Goal: Answer question/provide support

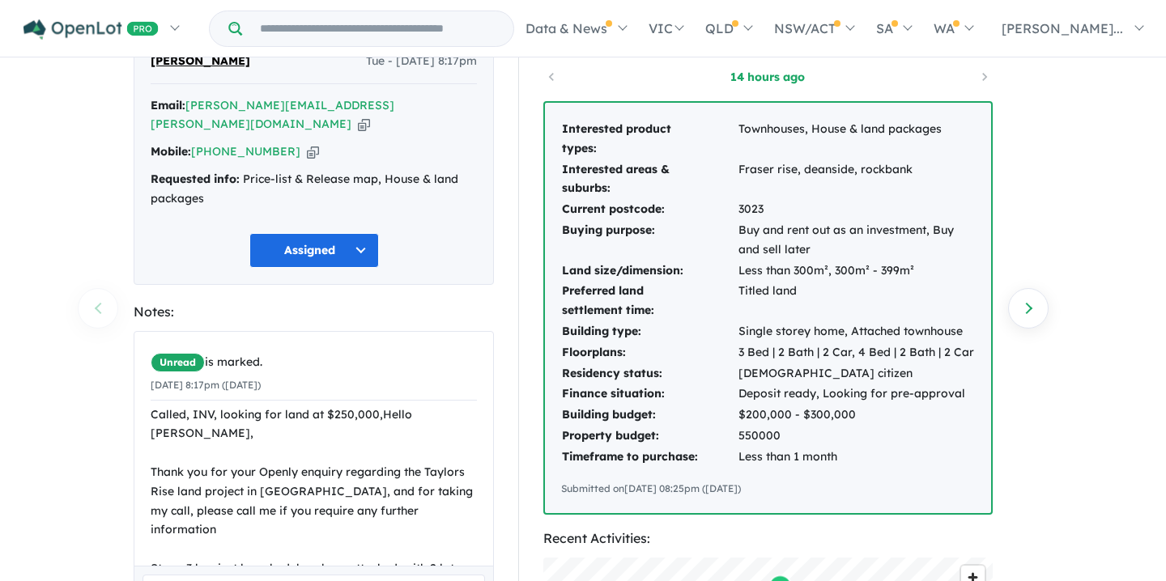
scroll to position [558, 0]
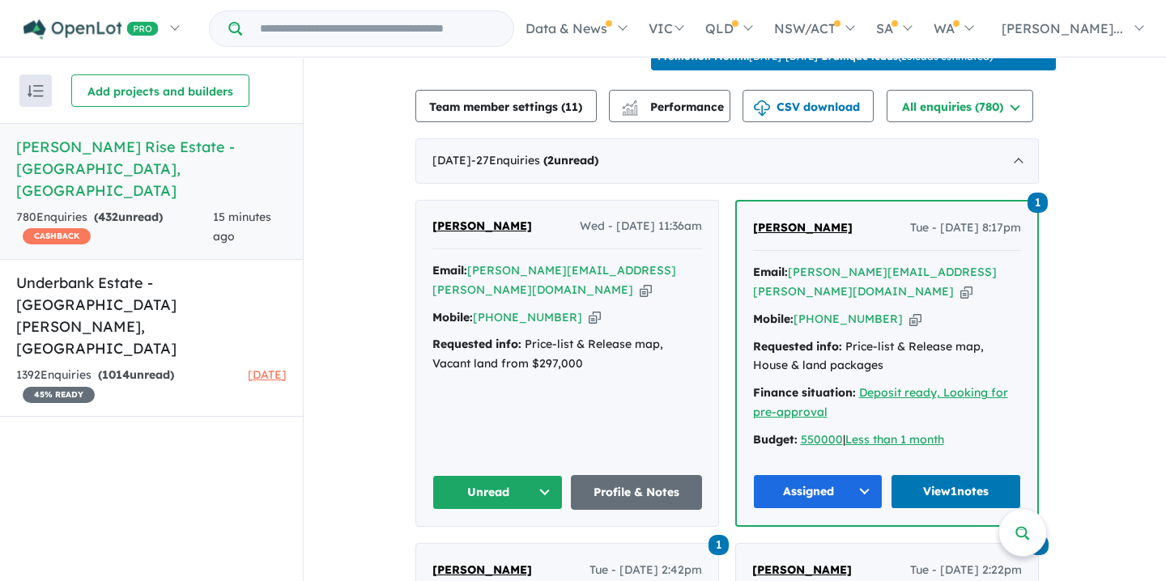
scroll to position [592, 0]
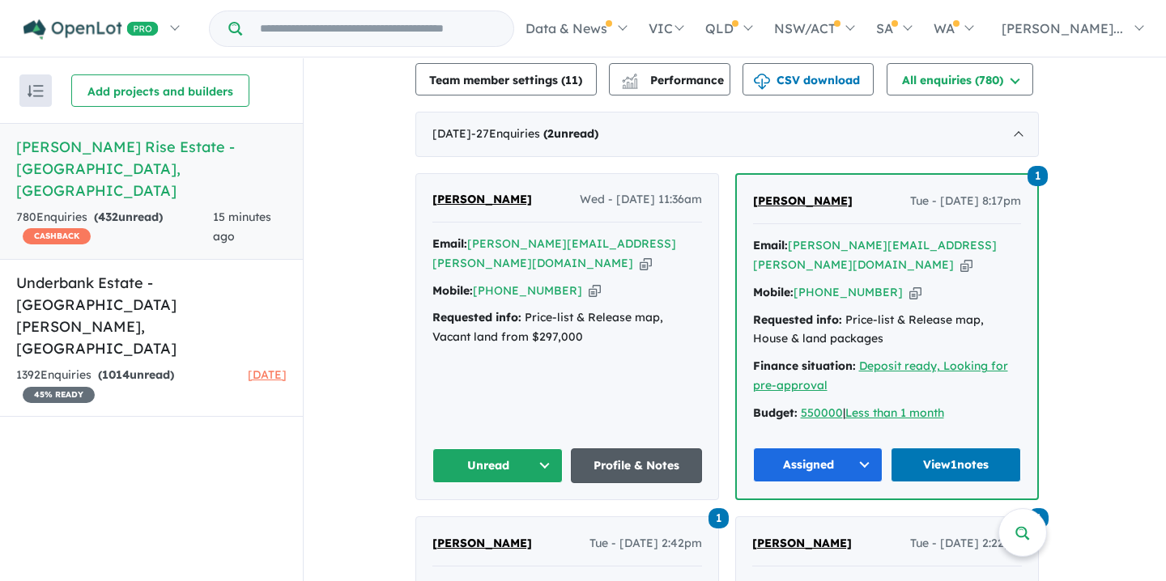
click at [617, 448] on link "Profile & Notes" at bounding box center [636, 465] width 131 height 35
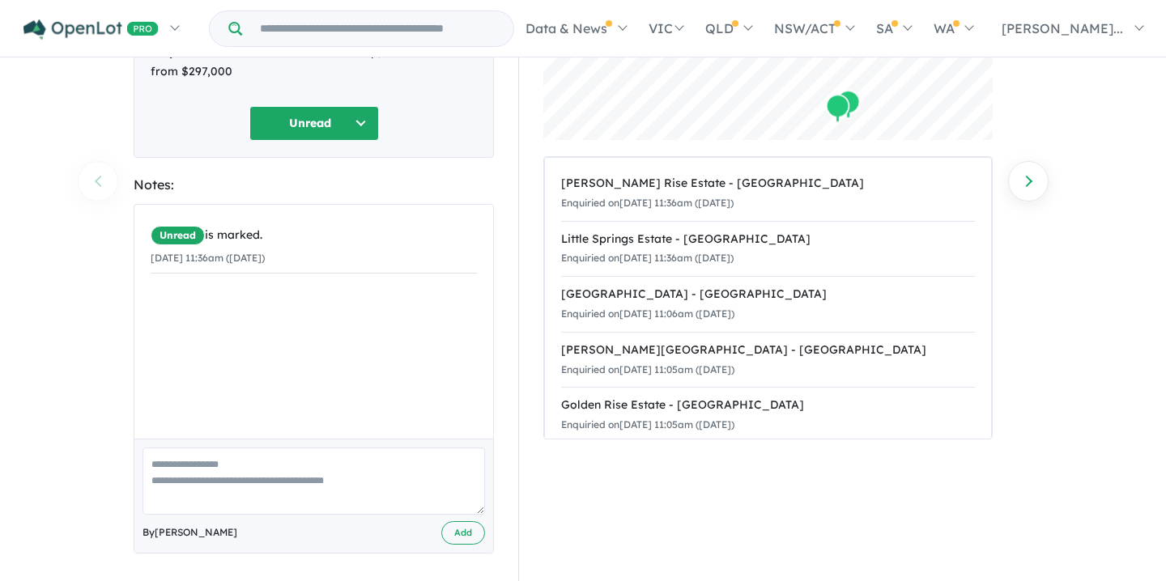
scroll to position [206, 0]
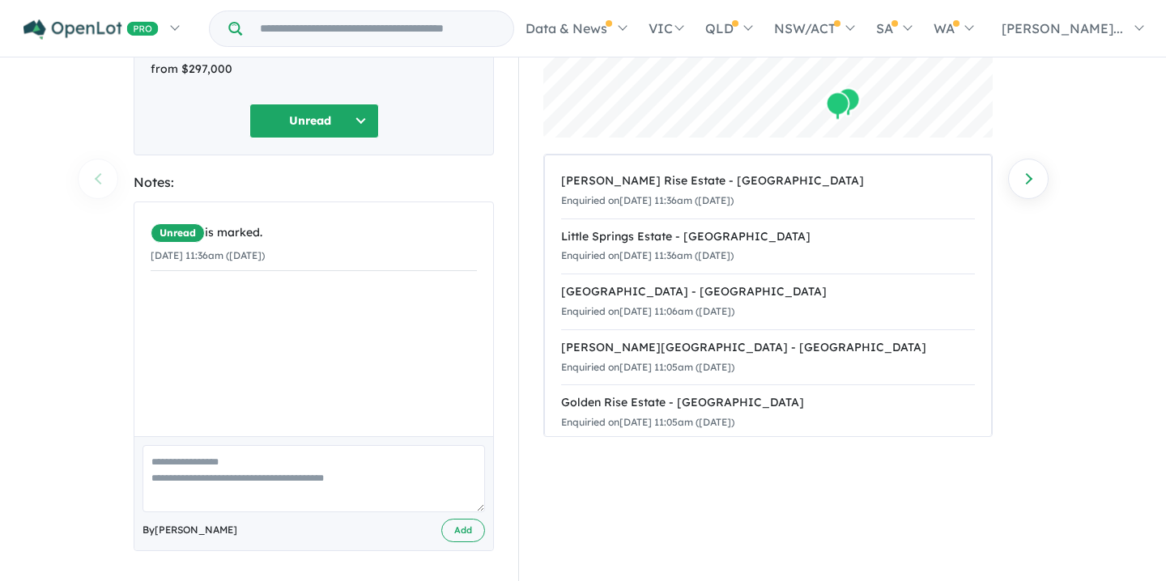
click at [153, 445] on textarea at bounding box center [313, 478] width 342 height 67
paste textarea "**********"
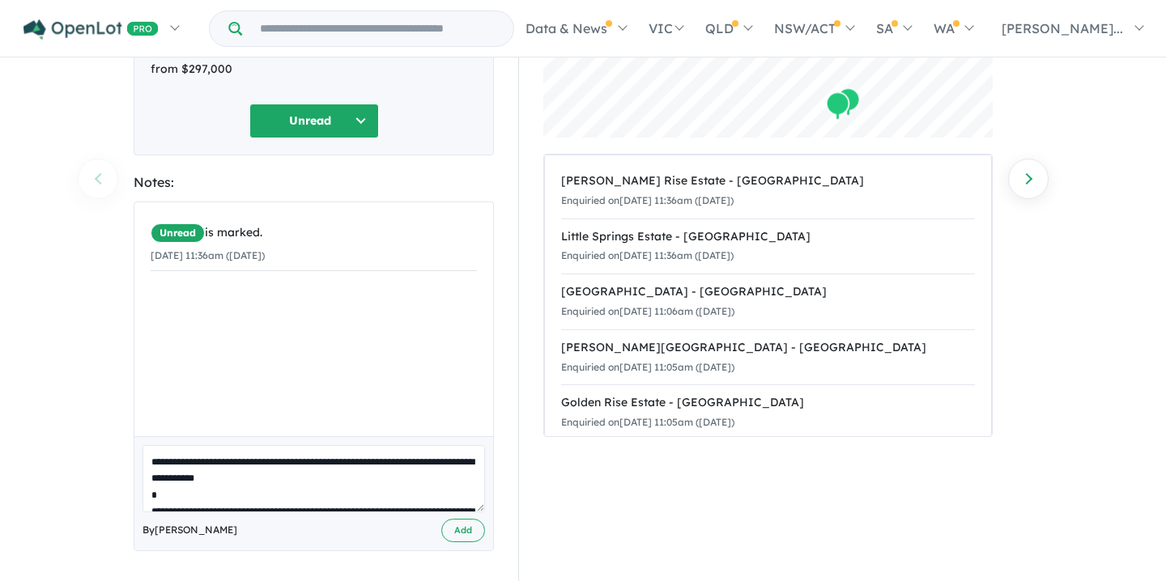
scroll to position [584, 0]
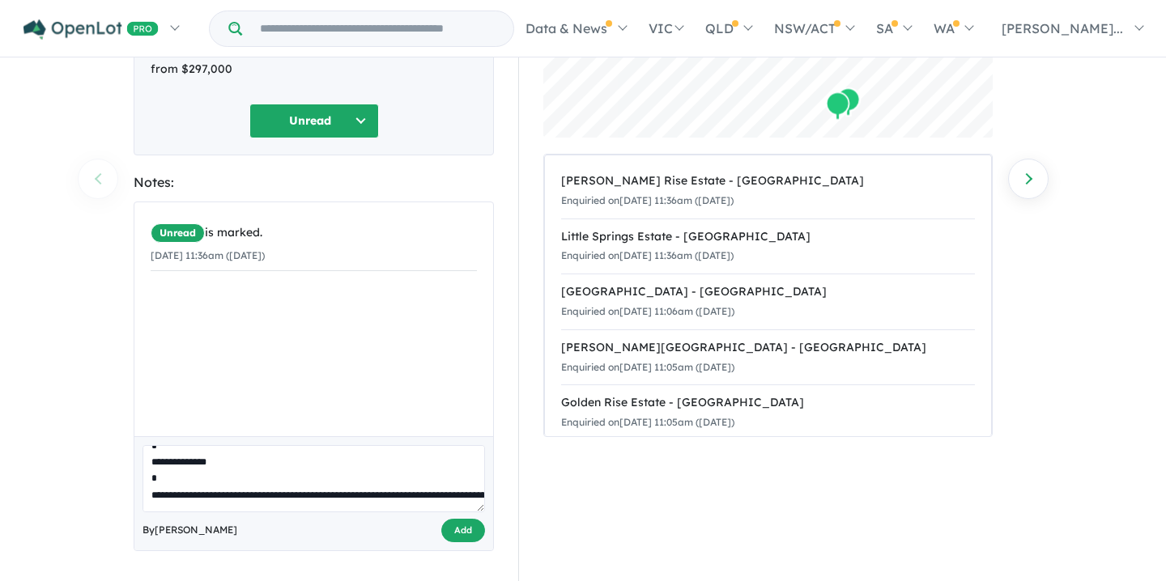
type textarea "**********"
click at [458, 519] on button "Add" at bounding box center [463, 530] width 44 height 23
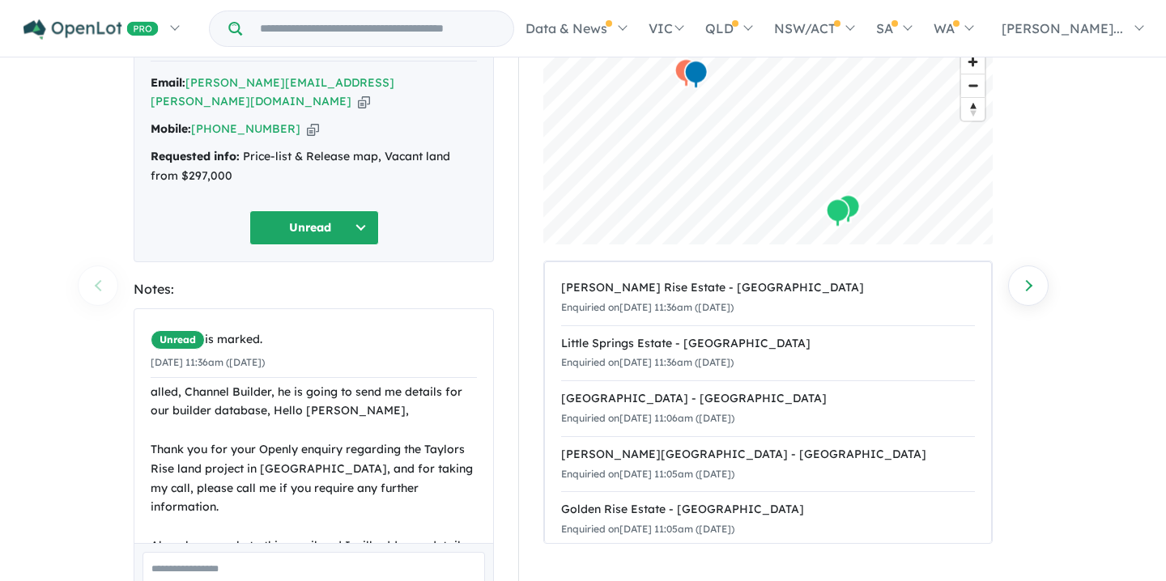
scroll to position [0, 0]
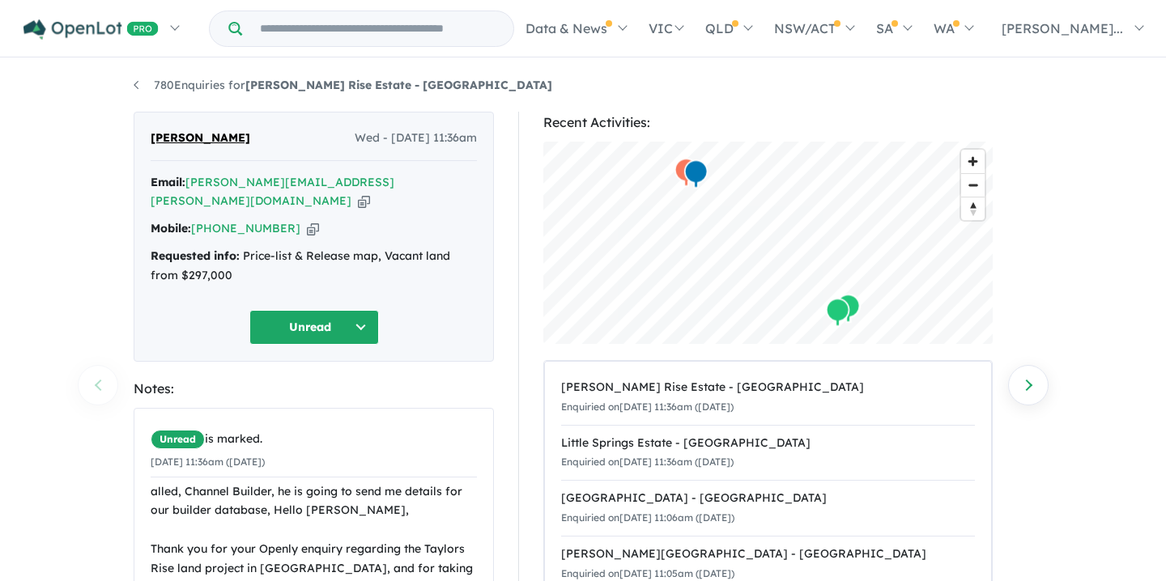
click at [362, 310] on button "Unread" at bounding box center [314, 327] width 130 height 35
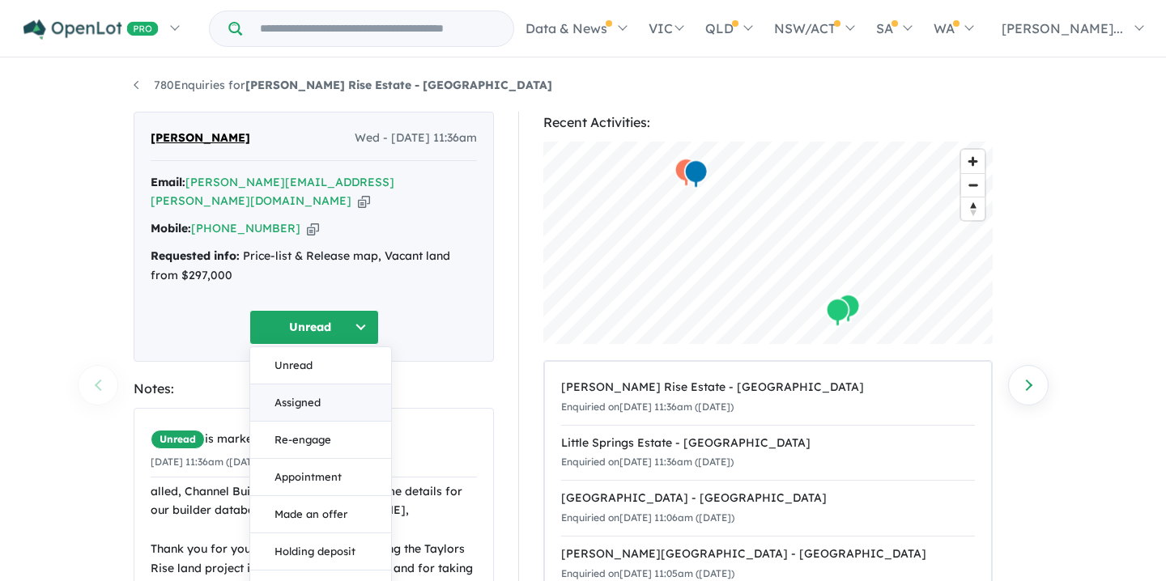
click at [291, 384] on button "Assigned" at bounding box center [320, 402] width 141 height 37
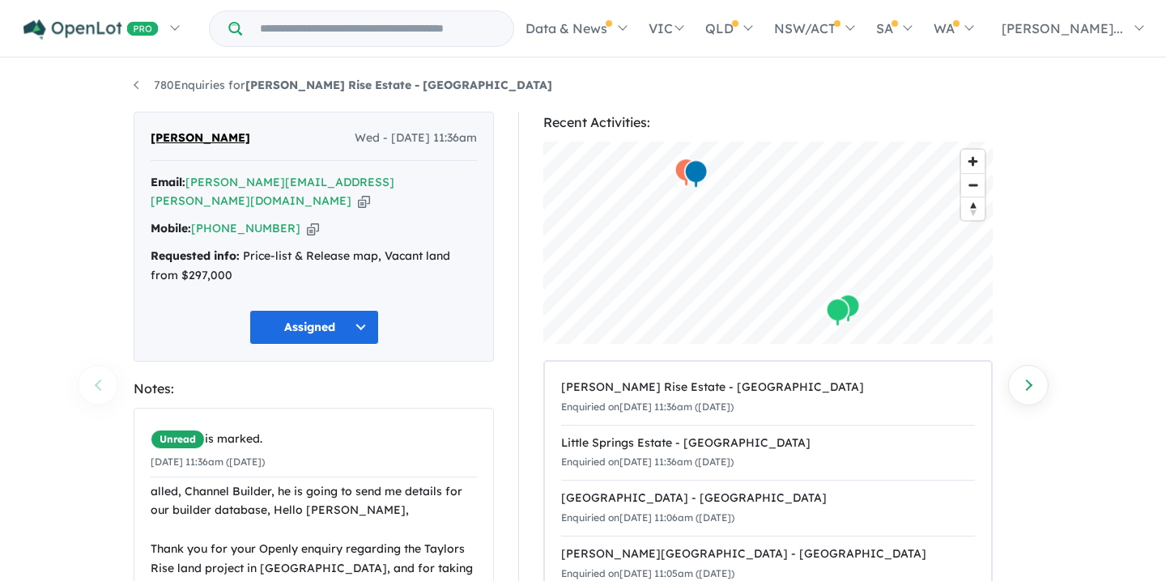
scroll to position [635, 0]
